Goal: Ask a question

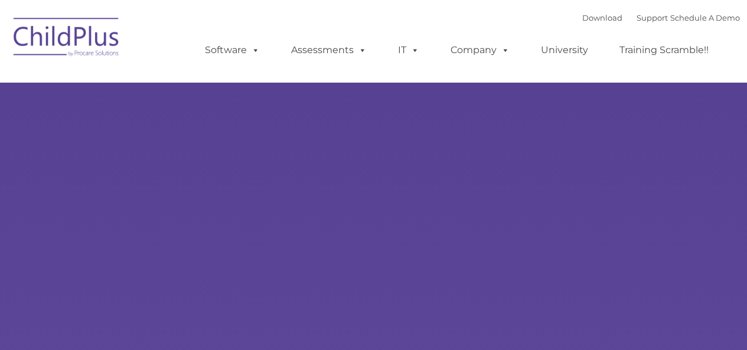
type input ""
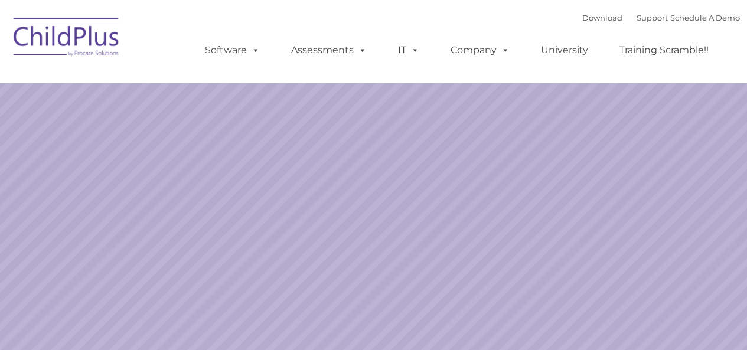
select select "MEDIUM"
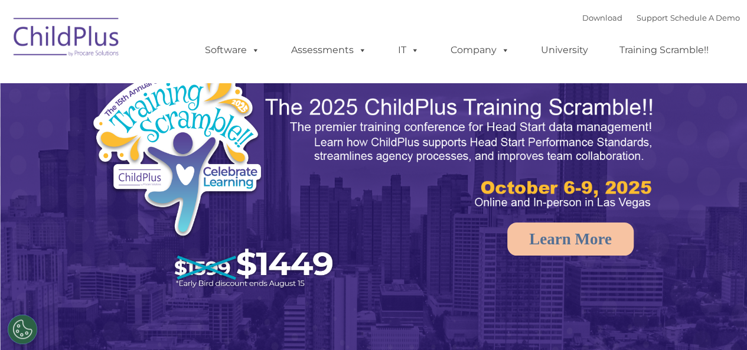
scroll to position [1, 0]
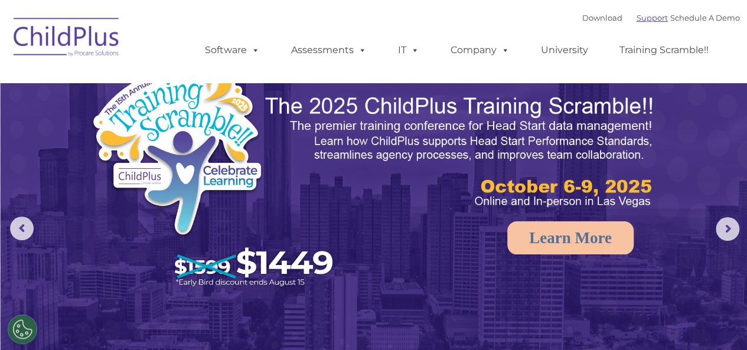
click at [640, 15] on link "Support" at bounding box center [651, 17] width 31 height 9
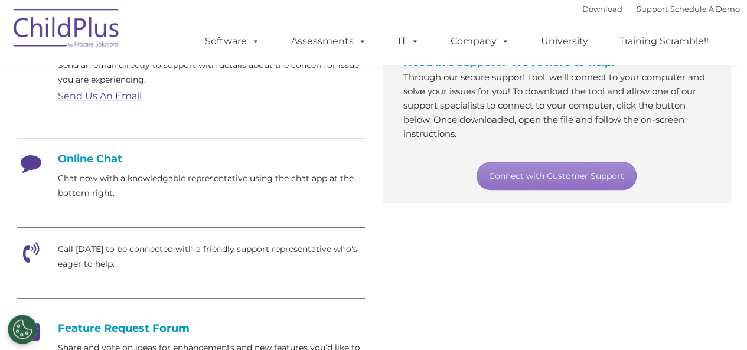
scroll to position [244, 0]
click at [32, 249] on icon at bounding box center [32, 256] width 30 height 30
click at [214, 245] on p "Call [DATE] to be connected with a friendly support representative who's eager …" at bounding box center [211, 256] width 307 height 30
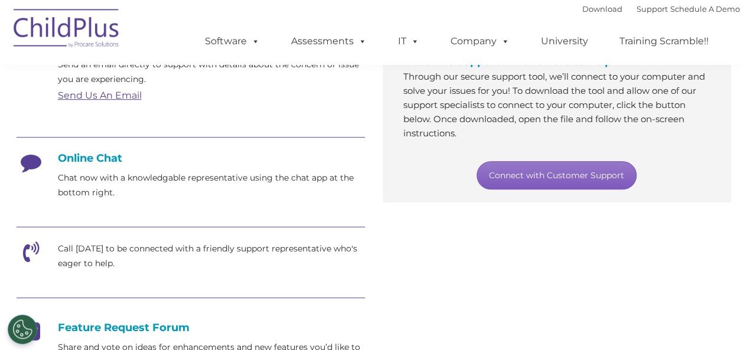
drag, startPoint x: 214, startPoint y: 245, endPoint x: 544, endPoint y: 171, distance: 337.6
click at [544, 171] on link "Connect with Customer Support" at bounding box center [556, 175] width 160 height 28
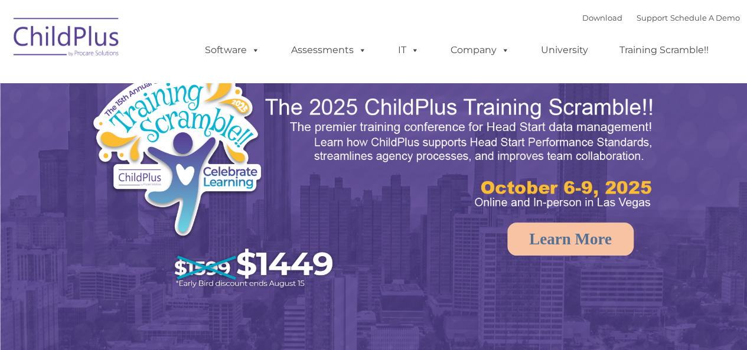
select select "MEDIUM"
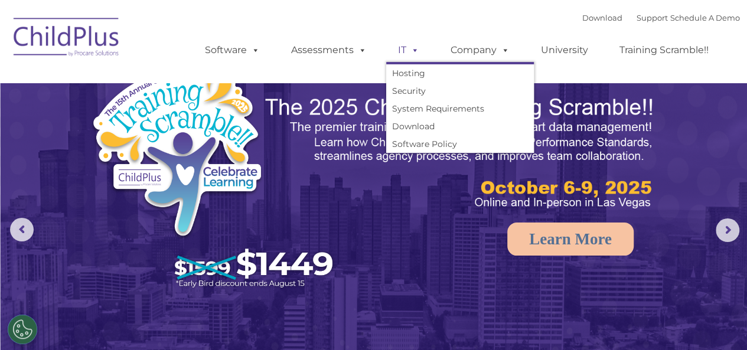
click at [404, 47] on link "IT" at bounding box center [408, 50] width 45 height 24
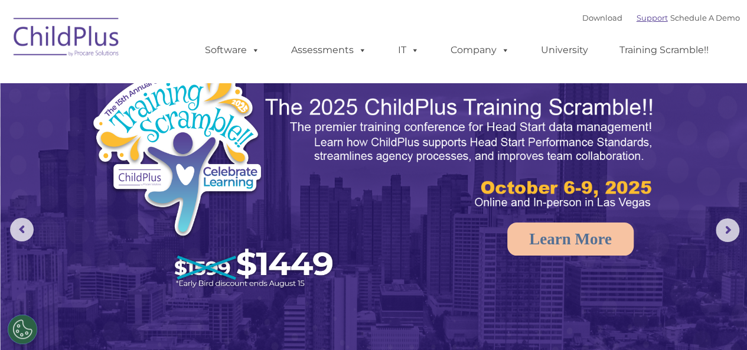
click at [642, 22] on link "Support" at bounding box center [651, 17] width 31 height 9
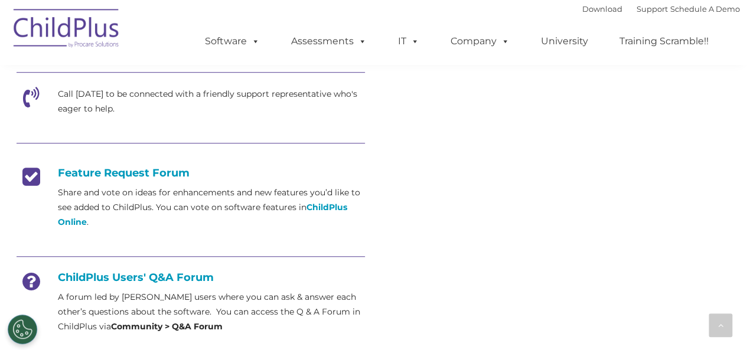
scroll to position [398, 0]
click at [31, 93] on icon at bounding box center [32, 102] width 30 height 30
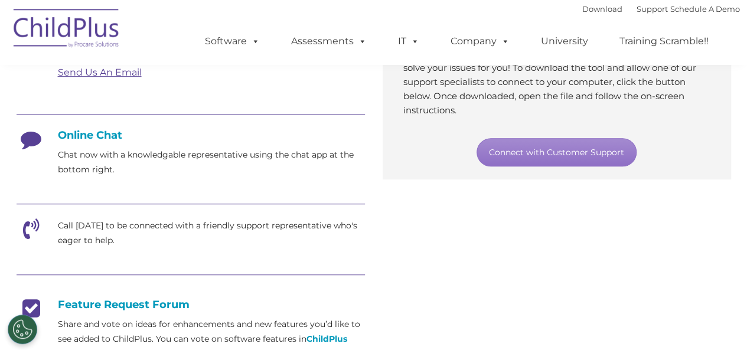
scroll to position [268, 0]
click at [35, 225] on icon at bounding box center [32, 233] width 30 height 30
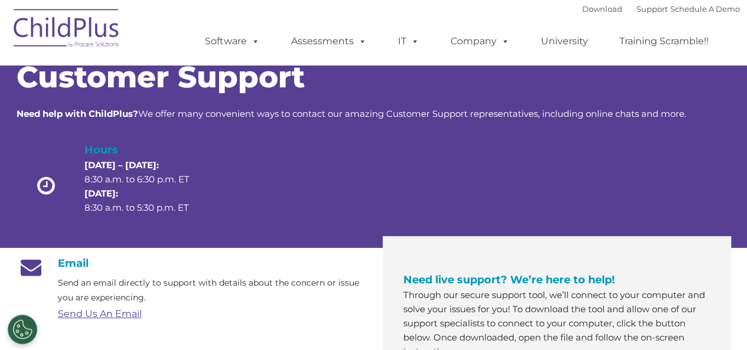
scroll to position [27, 0]
